Goal: Book appointment/travel/reservation

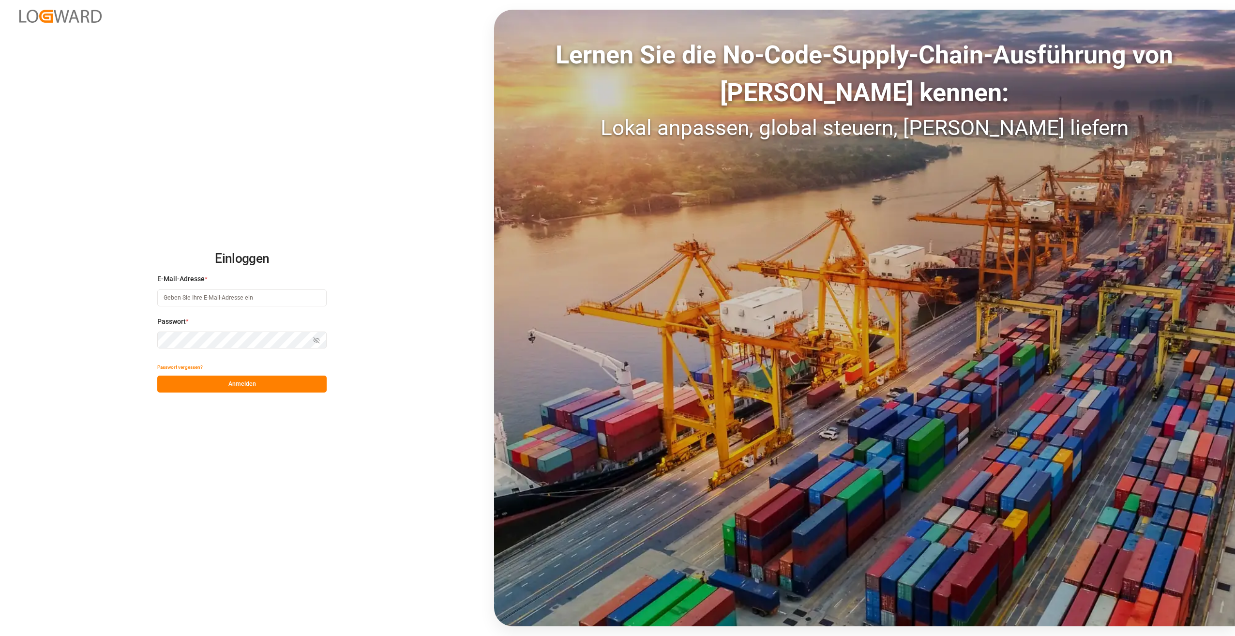
type input "[EMAIL_ADDRESS][DOMAIN_NAME]"
click at [243, 386] on button "Anmelden" at bounding box center [241, 384] width 169 height 17
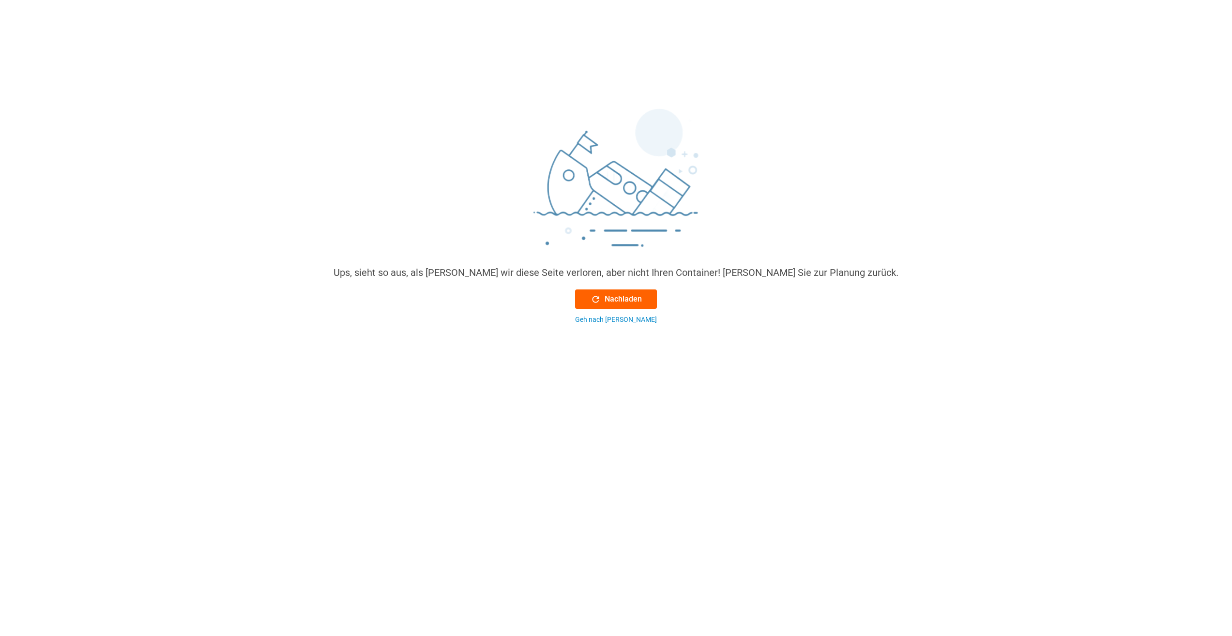
click at [611, 291] on button "Nachladen" at bounding box center [616, 298] width 82 height 19
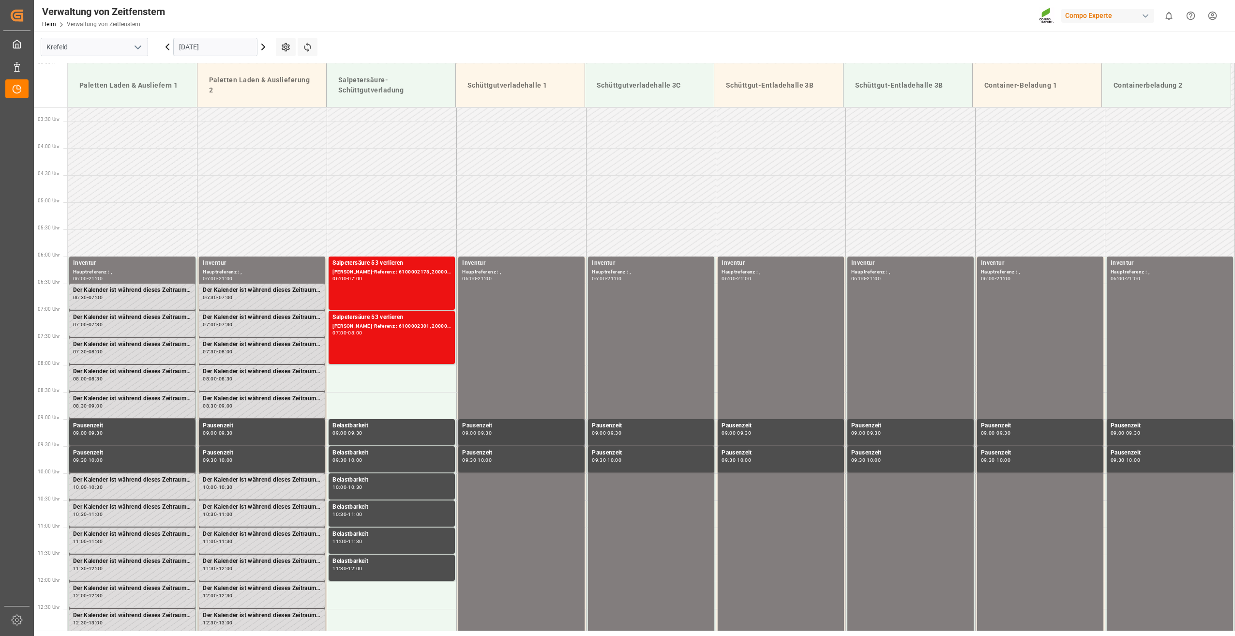
scroll to position [162, 0]
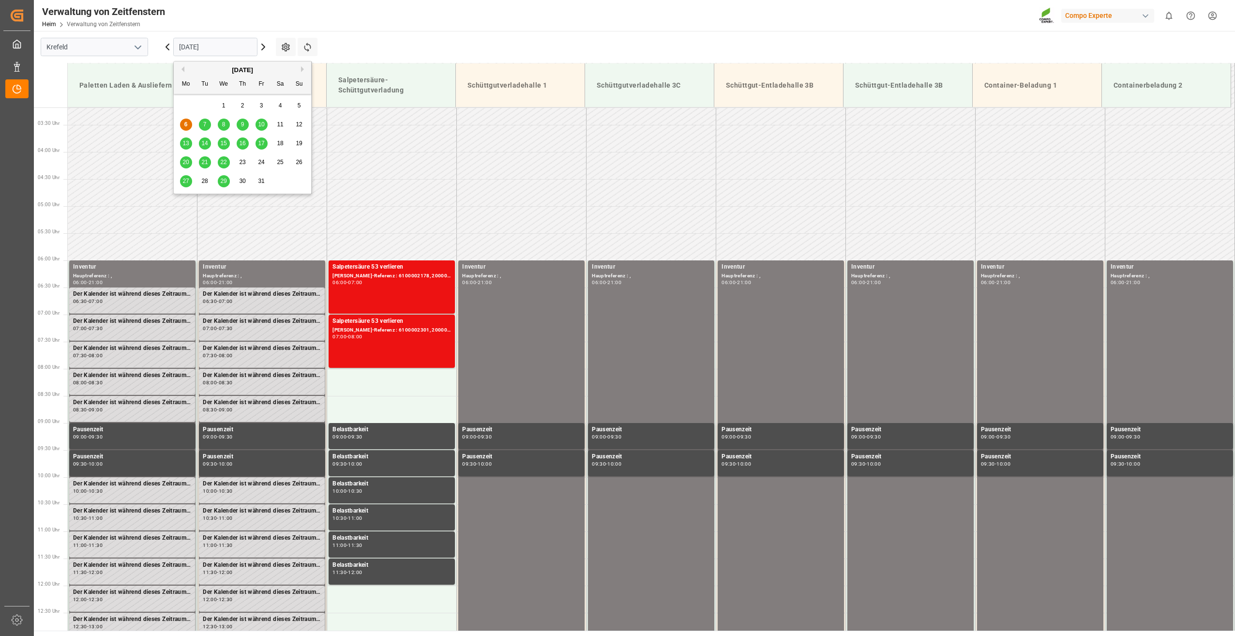
click at [231, 46] on input "06-10-2025" at bounding box center [215, 47] width 84 height 18
click at [209, 124] on div "7" at bounding box center [205, 125] width 12 height 12
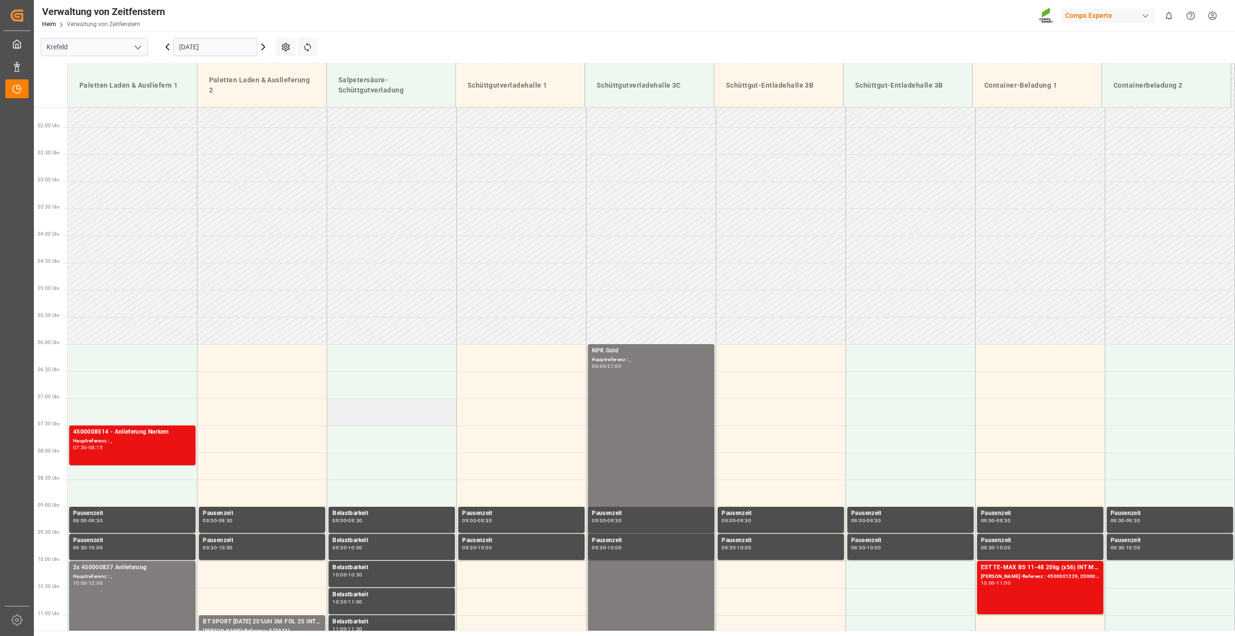
scroll to position [65, 0]
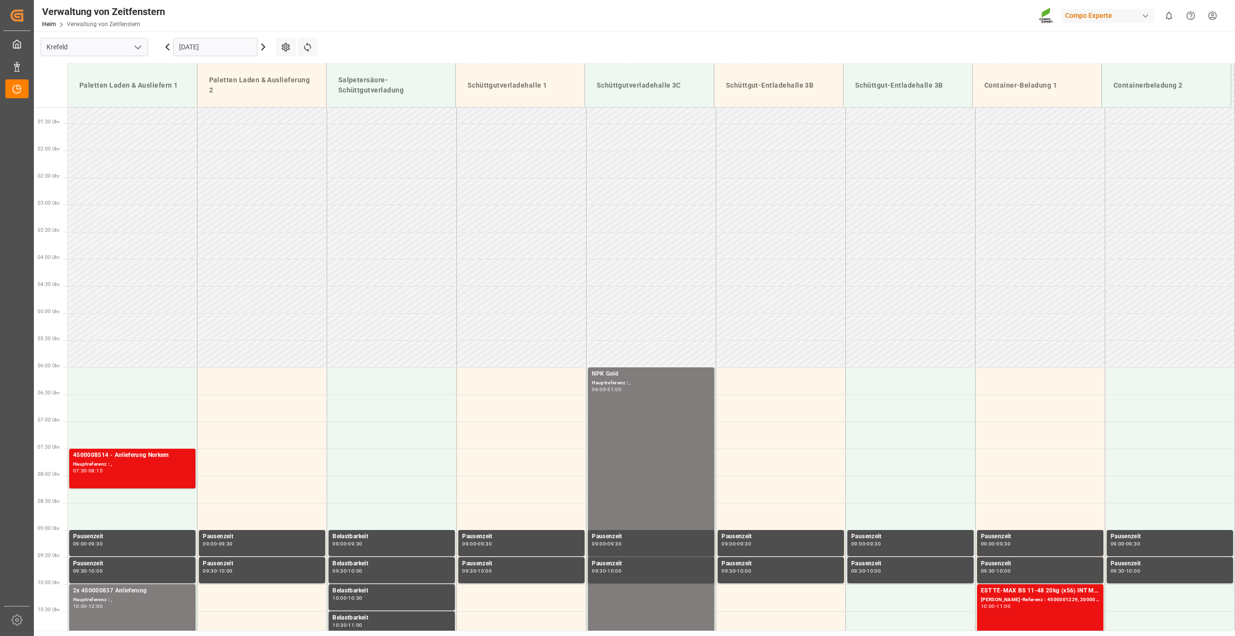
click at [247, 45] on input "07-10-2025" at bounding box center [215, 47] width 84 height 18
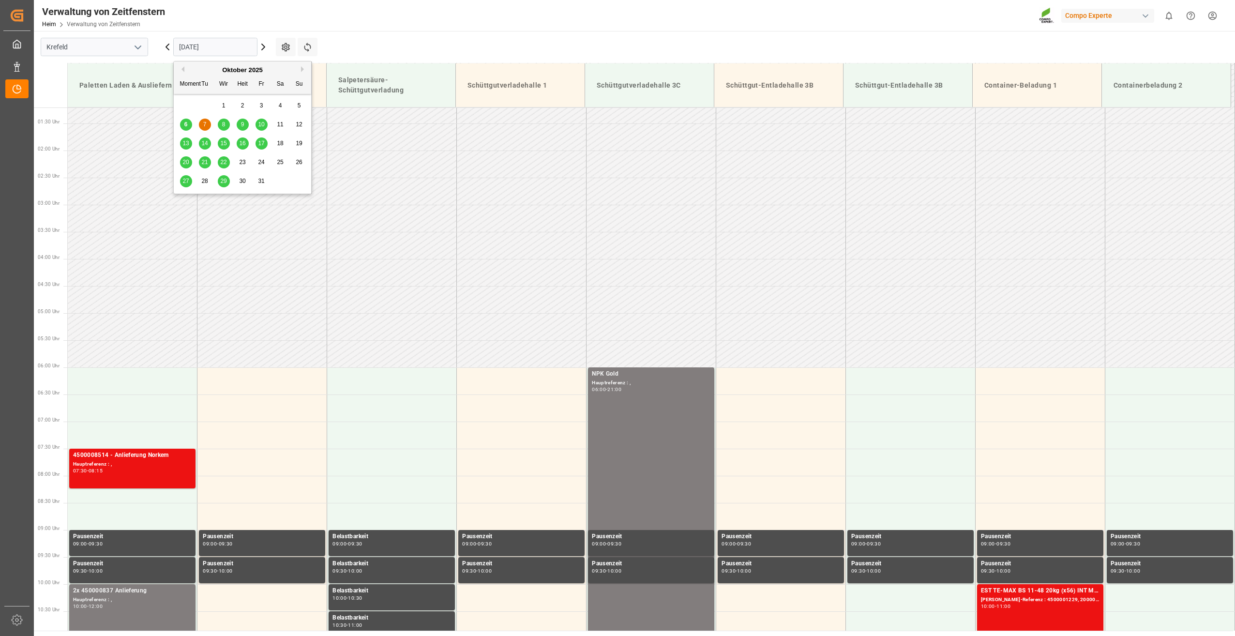
click at [224, 122] on span "8" at bounding box center [223, 124] width 3 height 7
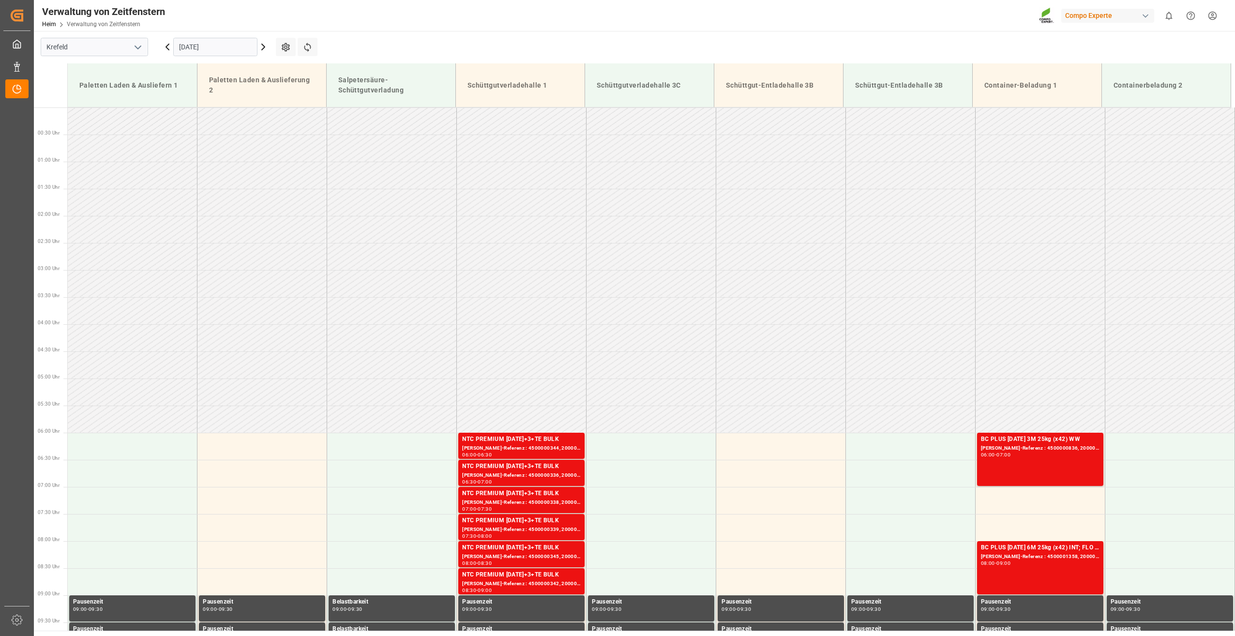
scroll to position [211, 0]
